Goal: Register for event/course: Sign up to attend an event or enroll in a course

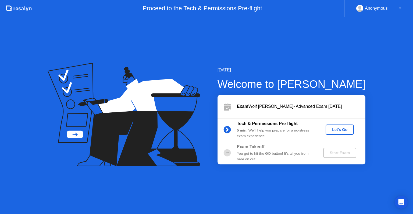
click at [345, 128] on div "Let's Go" at bounding box center [340, 129] width 24 height 4
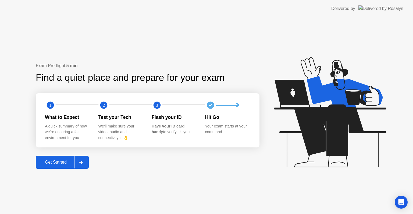
click at [81, 162] on icon at bounding box center [81, 161] width 4 height 3
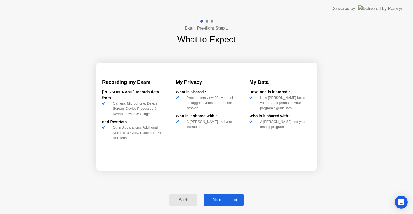
click at [235, 202] on div at bounding box center [235, 199] width 13 height 12
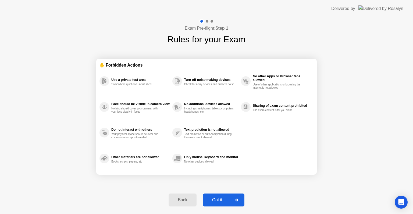
click at [235, 202] on div at bounding box center [236, 199] width 13 height 12
select select "**********"
select select "*******"
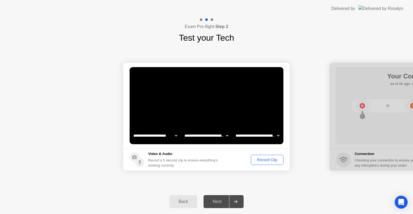
click at [271, 161] on div "Record Clip" at bounding box center [267, 159] width 29 height 4
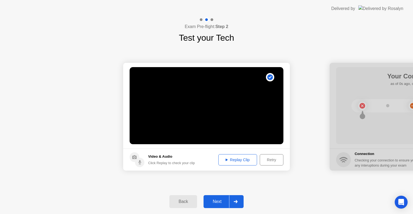
click at [249, 161] on div "Replay Clip" at bounding box center [237, 159] width 35 height 4
click at [226, 202] on div "Next" at bounding box center [217, 201] width 24 height 5
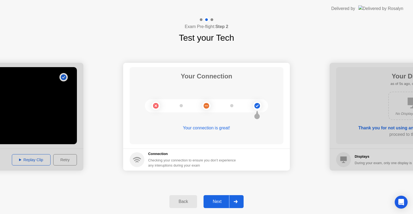
click at [226, 202] on div "Next" at bounding box center [217, 201] width 24 height 5
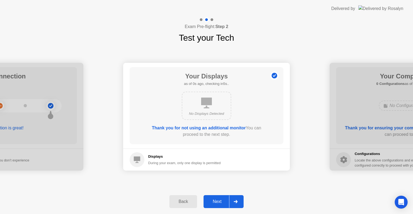
click at [226, 202] on div "Next" at bounding box center [217, 201] width 24 height 5
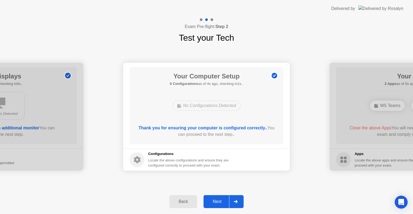
click at [226, 202] on div "Next" at bounding box center [217, 201] width 24 height 5
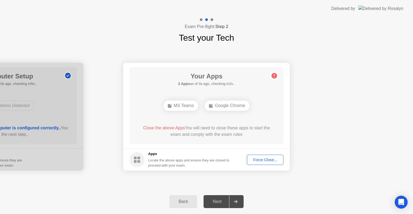
click at [178, 107] on div "MS Teams" at bounding box center [181, 105] width 35 height 10
click at [269, 160] on div "Force Close..." at bounding box center [265, 159] width 33 height 4
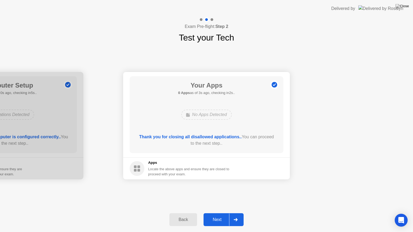
click at [220, 213] on div "Next" at bounding box center [217, 220] width 24 height 5
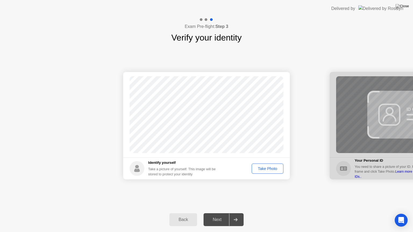
click at [271, 170] on div "Take Photo" at bounding box center [268, 169] width 28 height 4
click at [273, 165] on button "Retake" at bounding box center [271, 169] width 25 height 10
click at [264, 171] on div "Take Photo" at bounding box center [268, 169] width 28 height 4
click at [218, 213] on div "Next" at bounding box center [217, 220] width 24 height 5
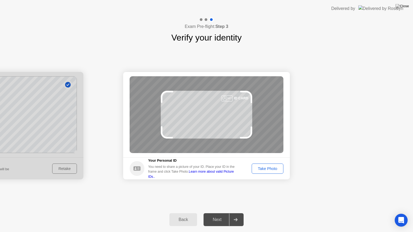
click at [266, 167] on div "Take Photo" at bounding box center [268, 169] width 28 height 4
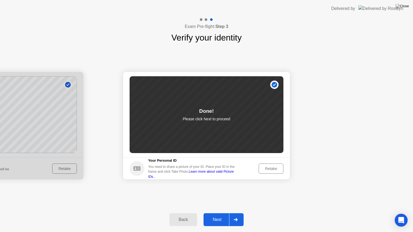
click at [218, 213] on div "Next" at bounding box center [217, 220] width 24 height 5
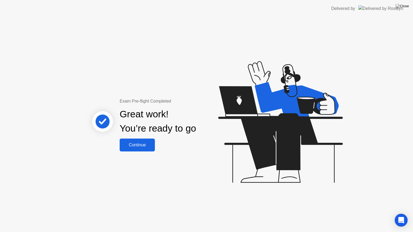
click at [141, 144] on div "Continue" at bounding box center [137, 145] width 32 height 5
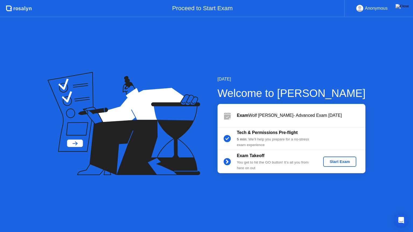
click at [341, 161] on div "Start Exam" at bounding box center [340, 162] width 29 height 4
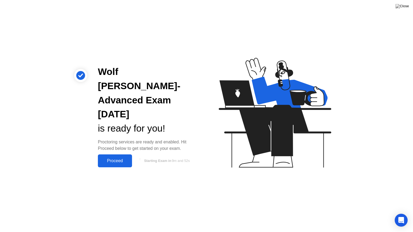
click at [113, 159] on div "Proceed" at bounding box center [115, 161] width 31 height 5
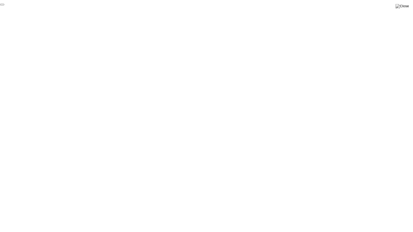
click div "End Proctoring Session"
